Goal: Browse casually: Explore the website without a specific task or goal

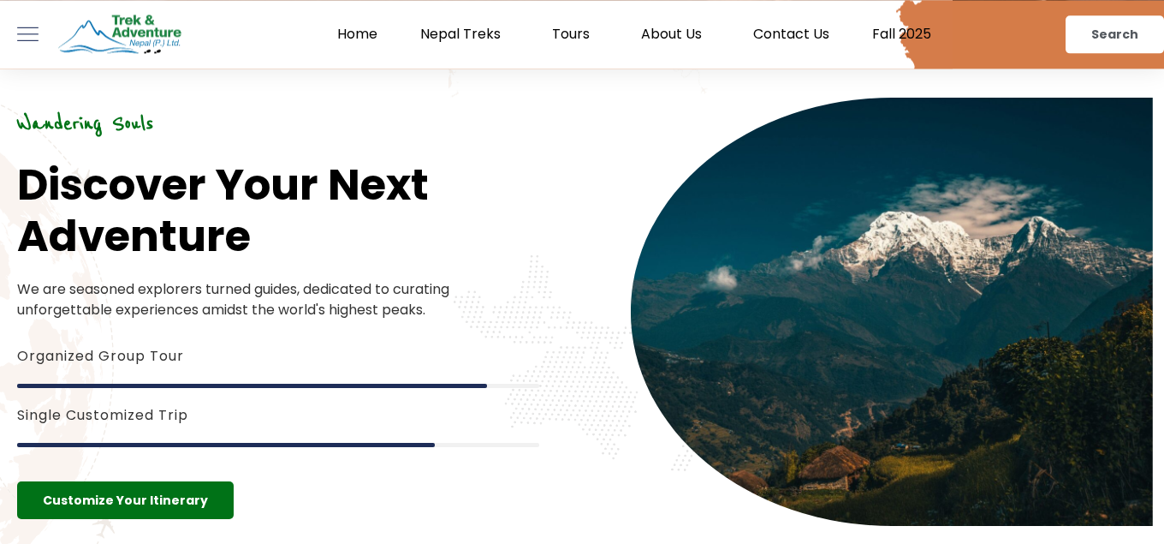
scroll to position [7148, 0]
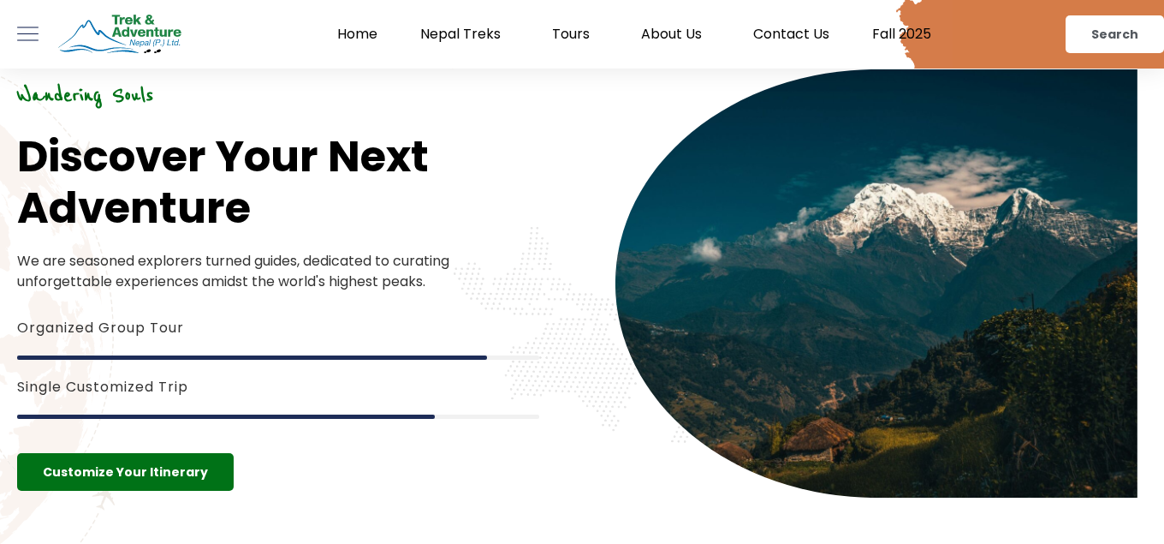
click at [229, 377] on h5 "Single Customized Trip" at bounding box center [278, 387] width 522 height 21
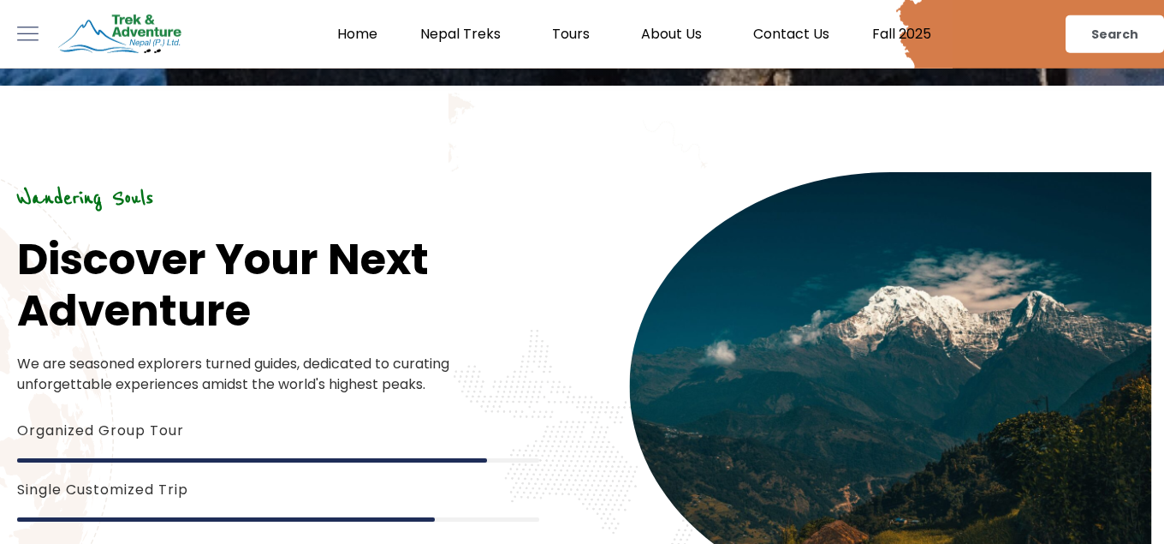
scroll to position [6973, 0]
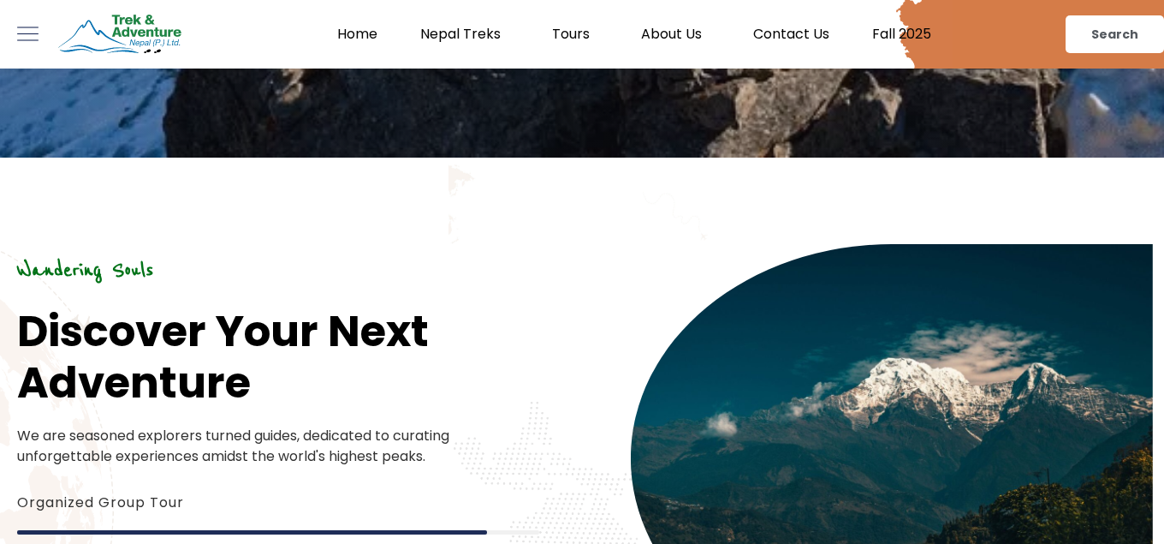
click at [98, 306] on h1 "Discover Your Next Adventure" at bounding box center [278, 357] width 522 height 103
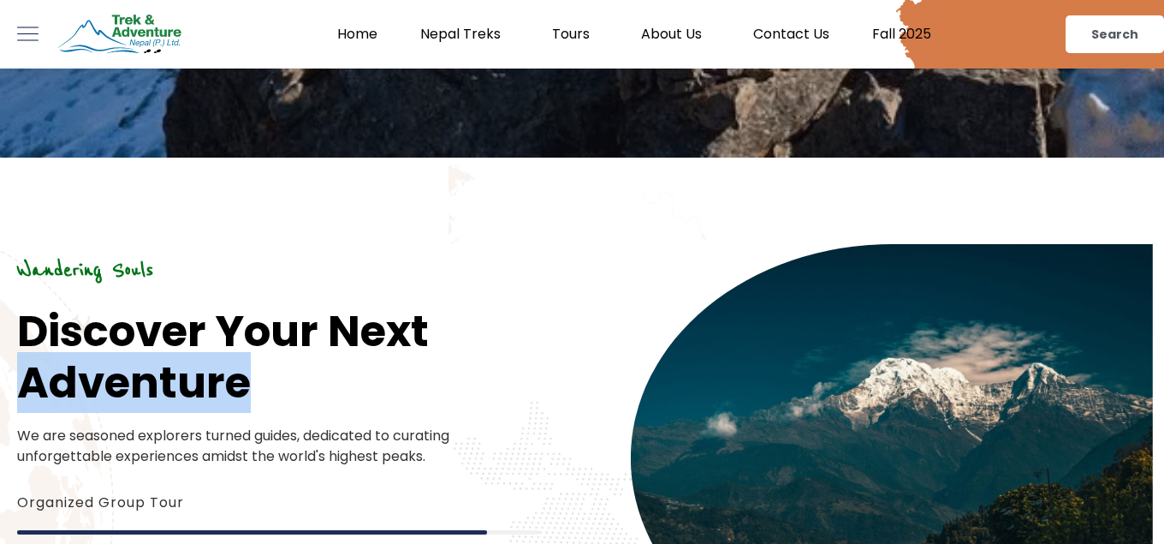
click at [98, 306] on h1 "Discover Your Next Adventure" at bounding box center [278, 357] width 522 height 103
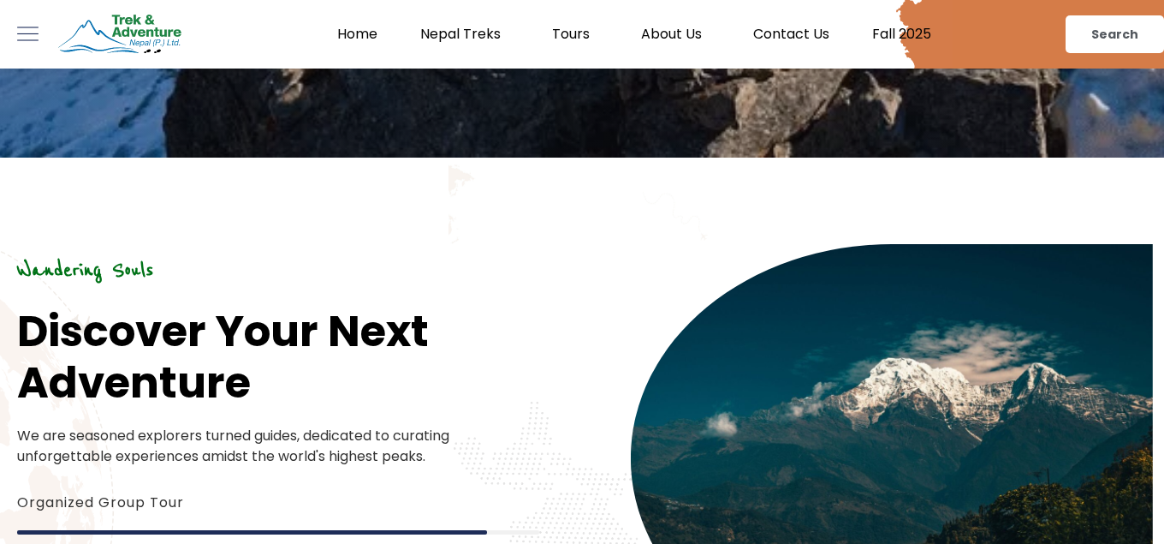
click at [98, 306] on h1 "Discover Your Next Adventure" at bounding box center [278, 357] width 522 height 103
click at [179, 425] on span "We are seasoned explorers turned guides, dedicated to curating unforgettable ex…" at bounding box center [233, 445] width 432 height 40
